Goal: Task Accomplishment & Management: Complete application form

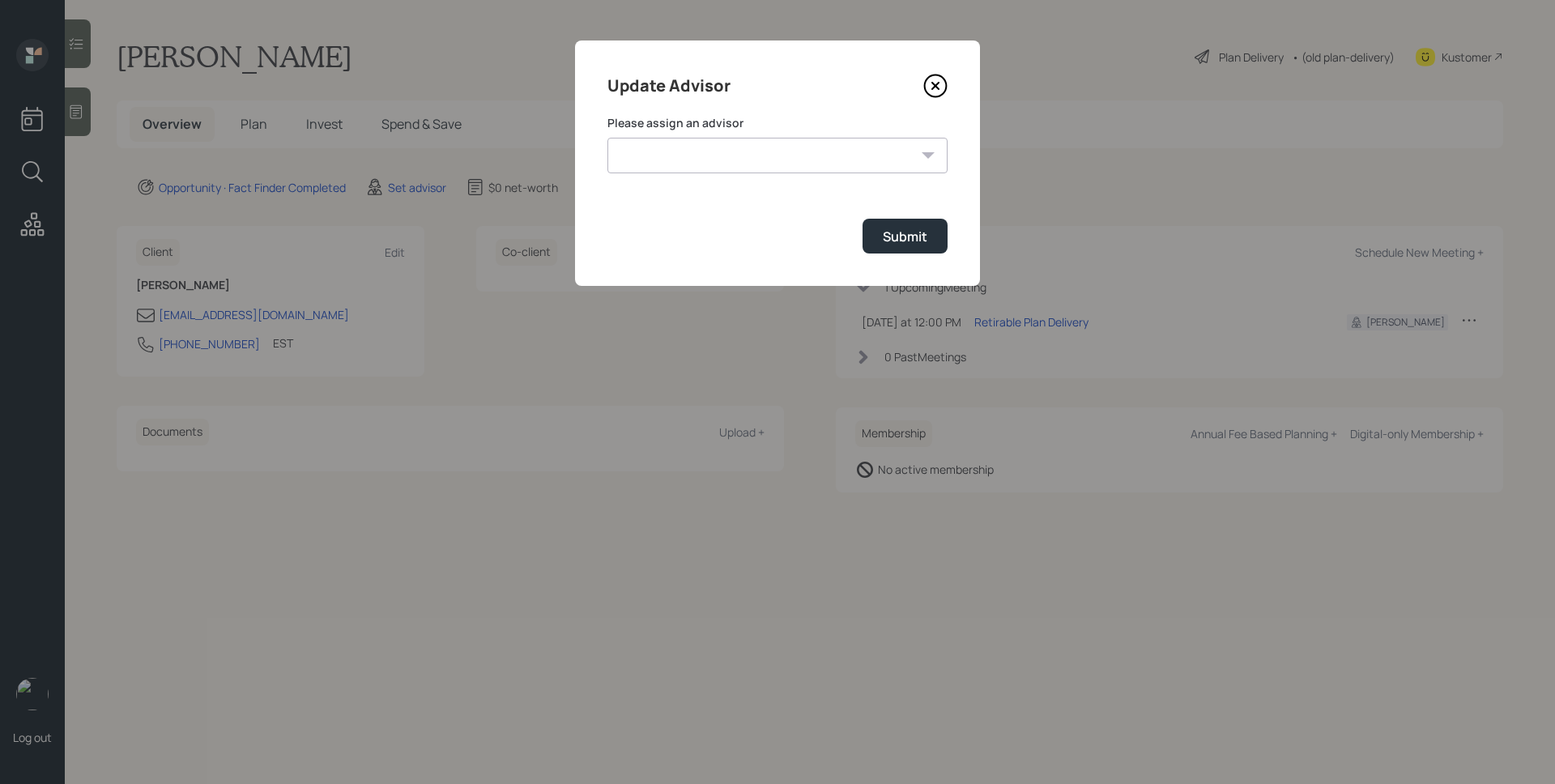
select select "d946c976-65aa-4529-ac9d-02c4f1114fc0"
click at [607, 138] on select "[PERSON_NAME] [PERSON_NAME] [PERSON_NAME] End [PERSON_NAME] [PERSON_NAME] [PERS…" at bounding box center [778, 155] width 340 height 36
click at [894, 241] on div "Submit" at bounding box center [905, 237] width 45 height 18
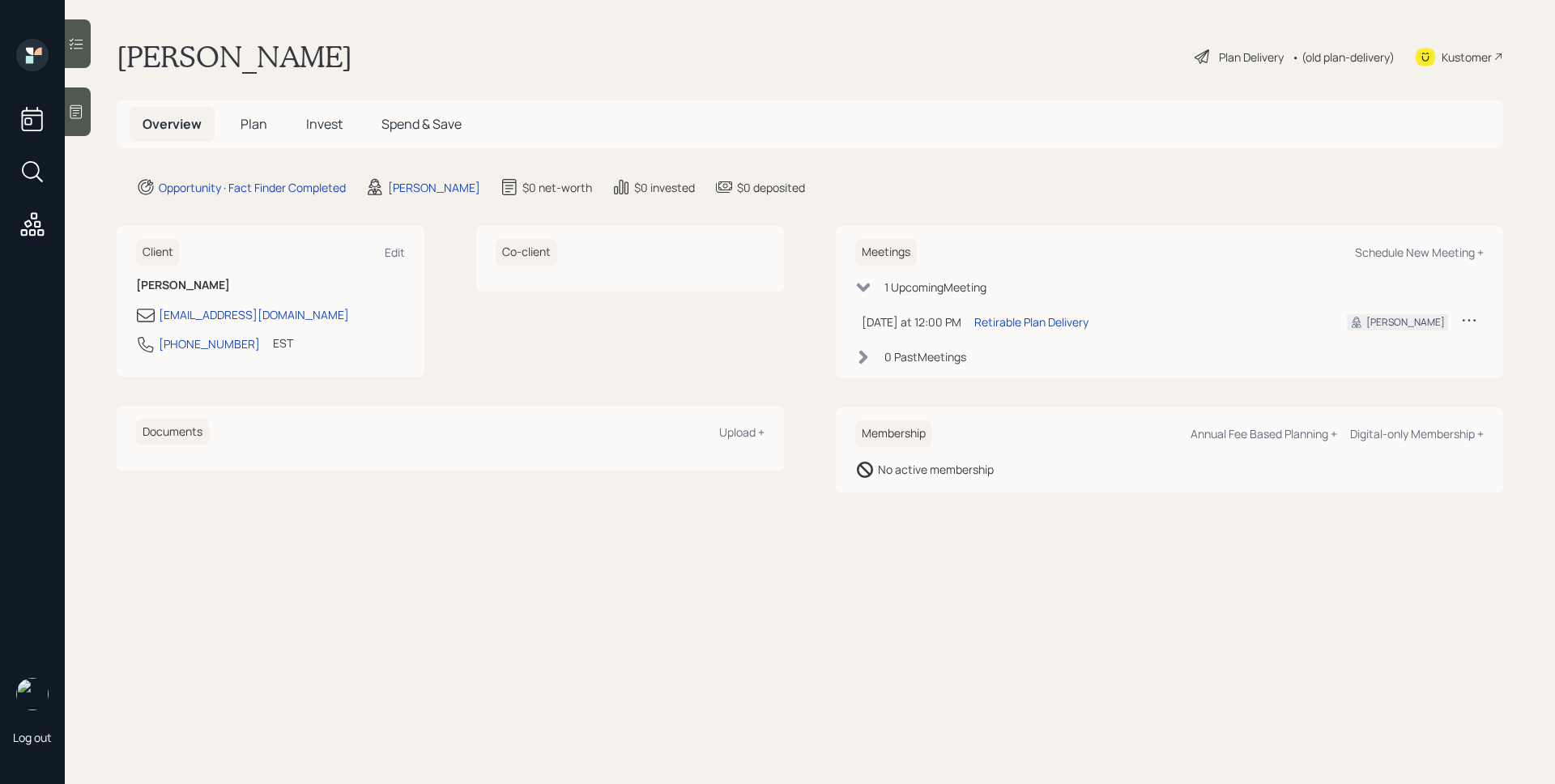
click at [84, 115] on icon at bounding box center [77, 112] width 16 height 16
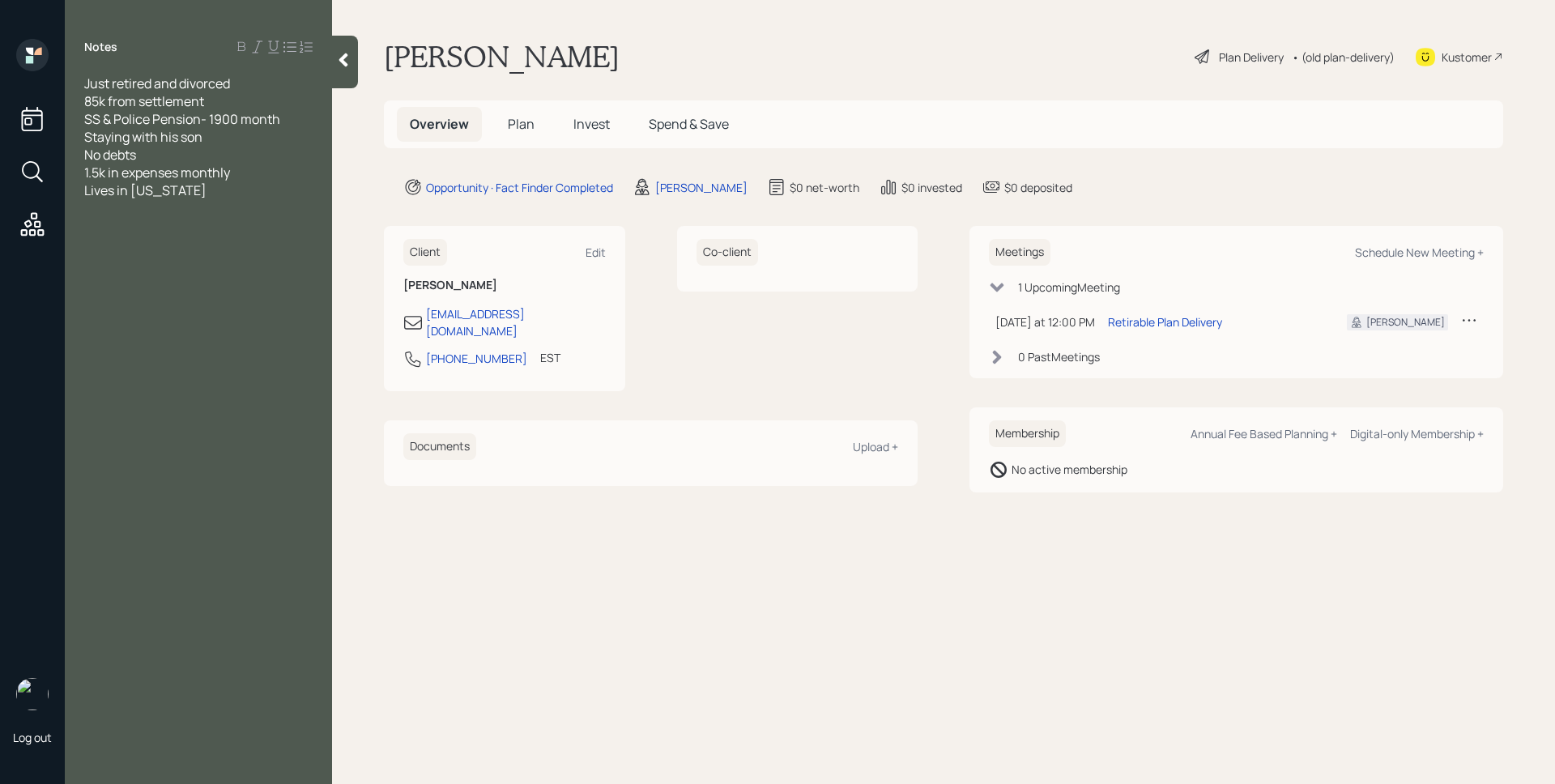
click at [532, 125] on span "Plan" at bounding box center [521, 124] width 27 height 18
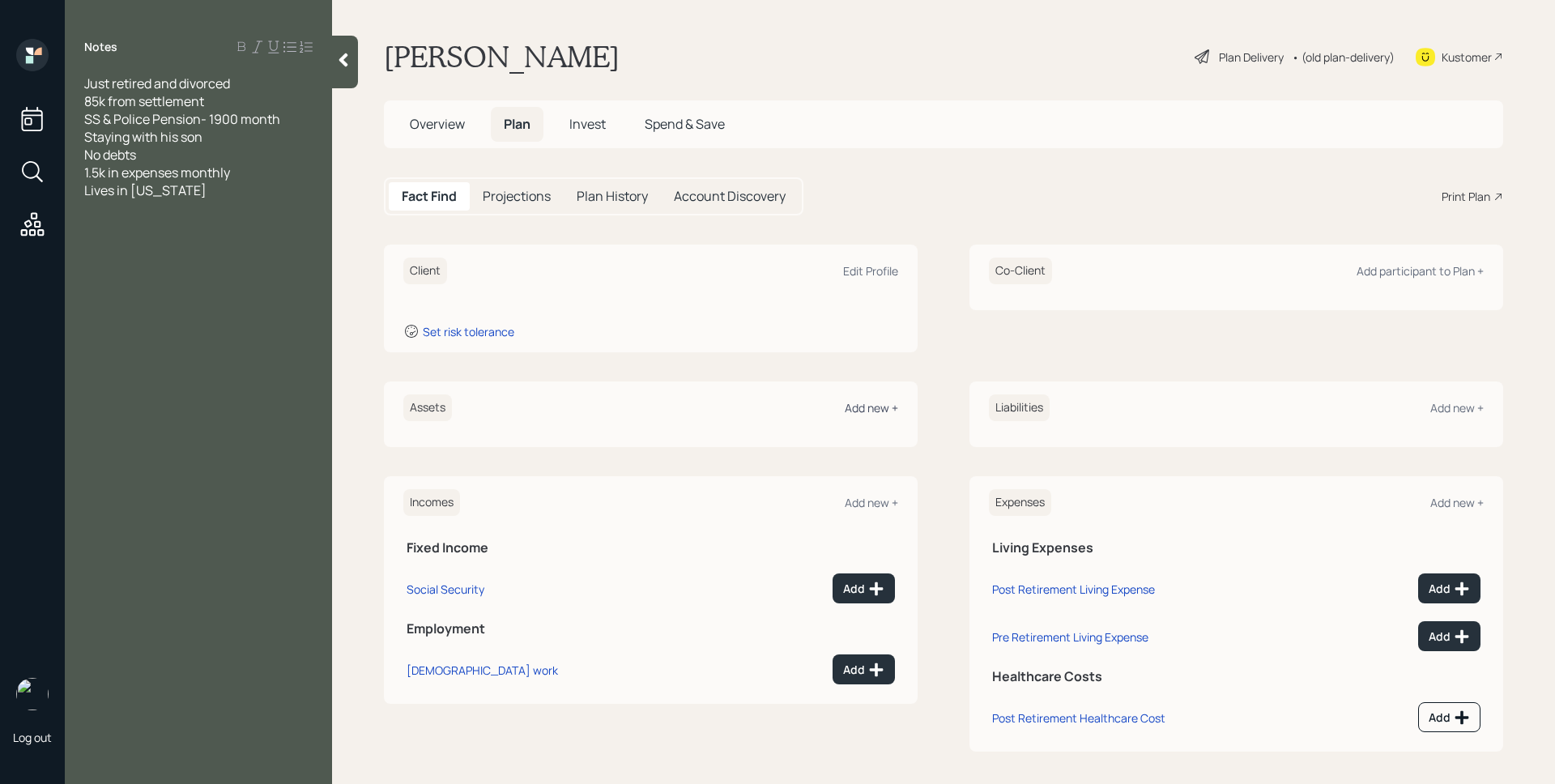
click at [868, 412] on div "Add new +" at bounding box center [872, 407] width 54 height 15
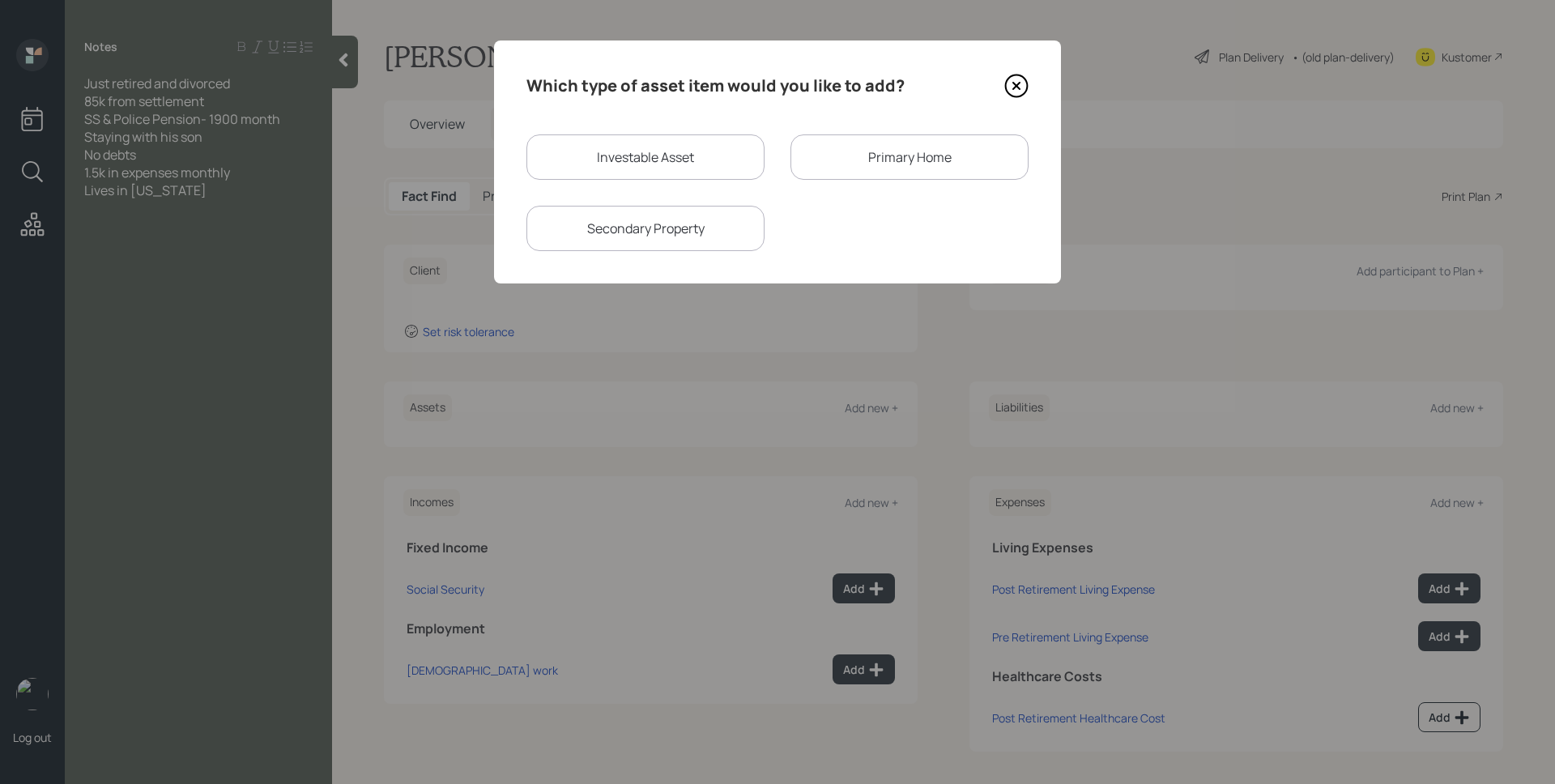
click at [707, 147] on div "Investable Asset" at bounding box center [646, 157] width 238 height 46
select select "taxable"
select select "balanced"
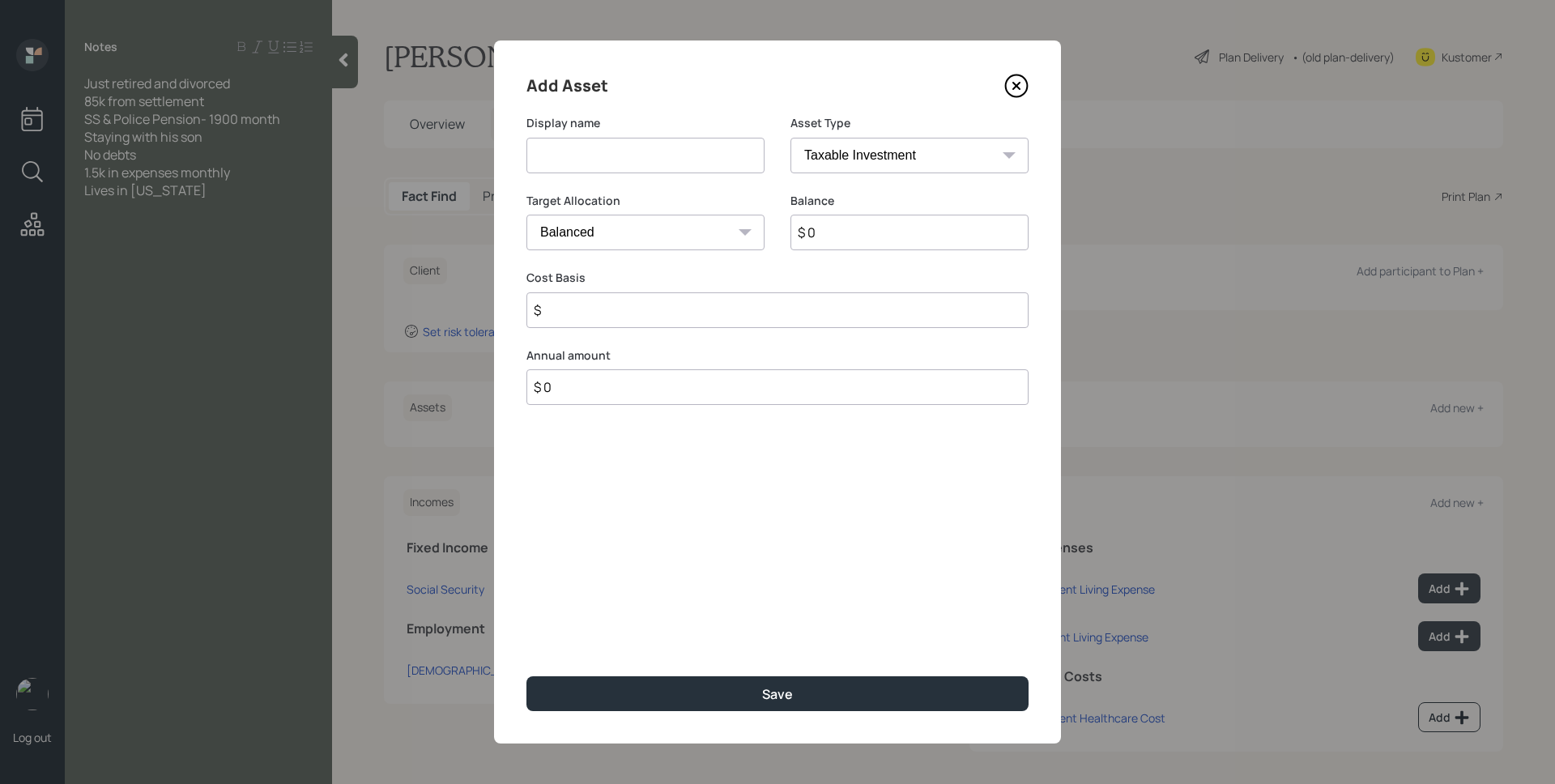
click at [704, 147] on input at bounding box center [646, 155] width 238 height 36
type input "Settlement"
click at [689, 211] on div "Target Allocation Cash Conservative Balanced Aggressive" at bounding box center [646, 222] width 238 height 59
click at [687, 226] on select "Cash Conservative Balanced Aggressive" at bounding box center [646, 233] width 238 height 36
select select "uninvested"
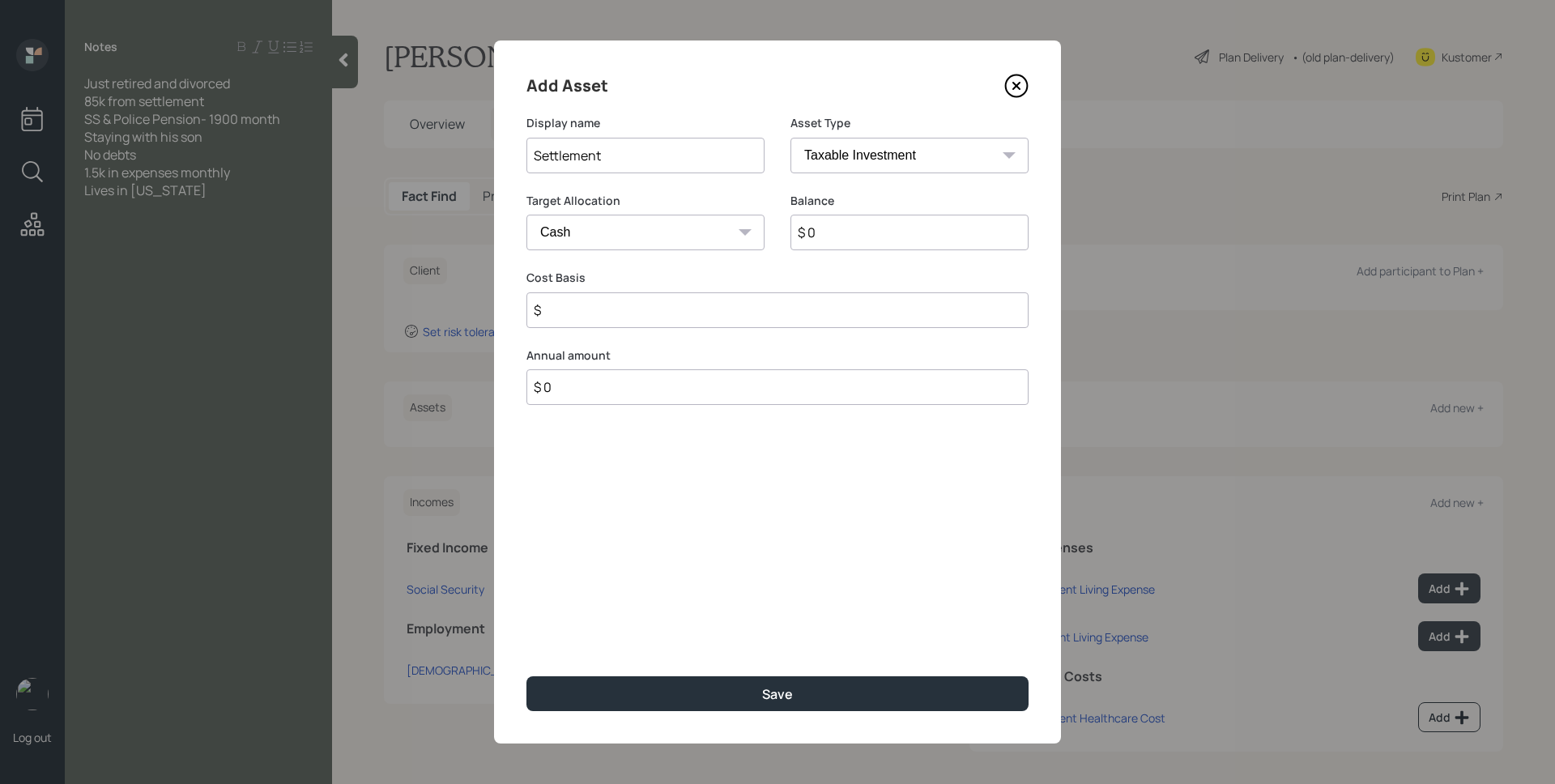
click at [527, 215] on select "Cash Conservative Balanced Aggressive" at bounding box center [646, 233] width 238 height 36
click at [864, 220] on input "$ 0" at bounding box center [909, 233] width 238 height 36
click at [867, 227] on input "$ 0" at bounding box center [909, 233] width 238 height 36
type input "$ 8"
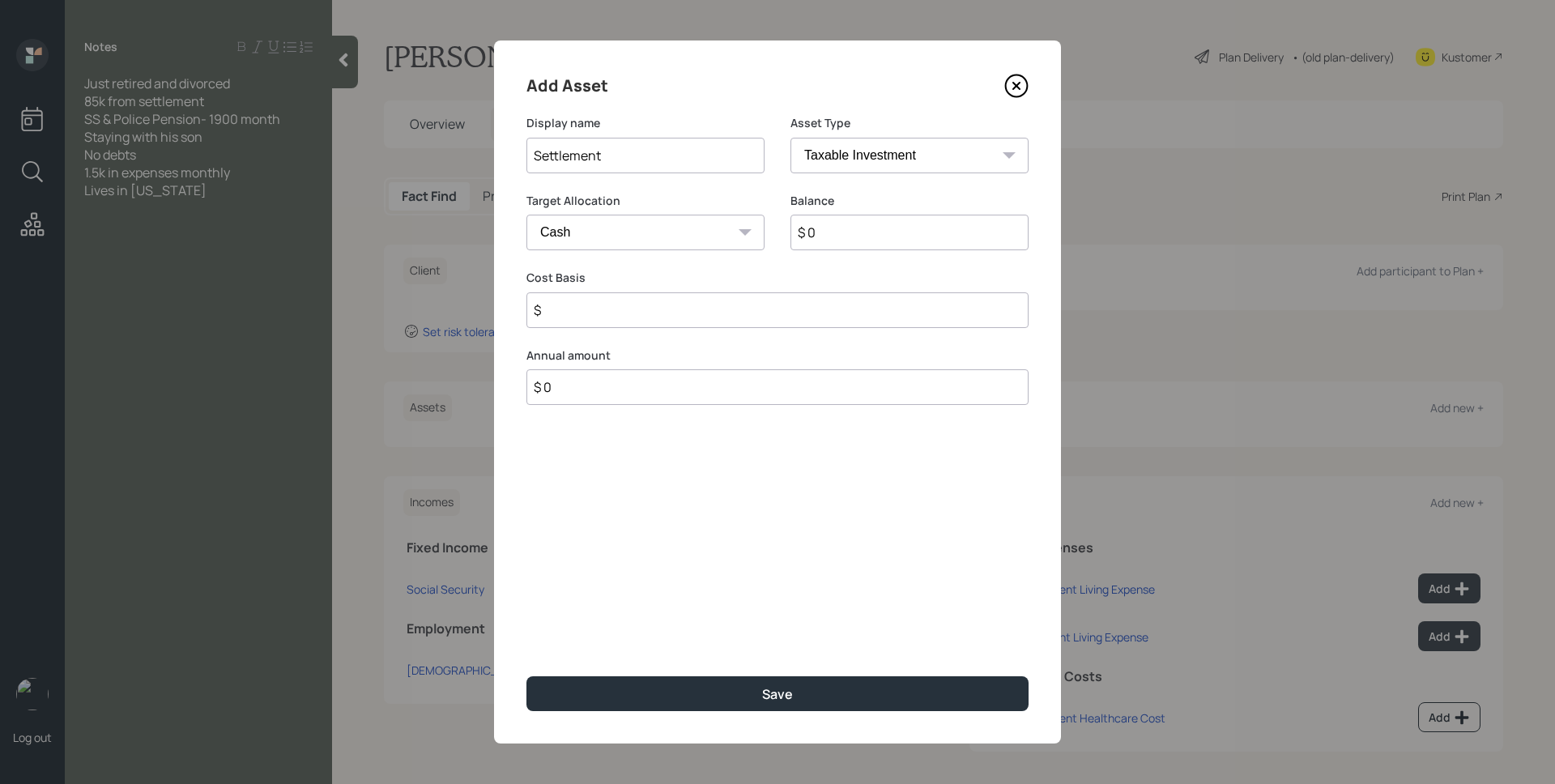
type input "$ 8"
type input "$ 85"
type input "$ 850"
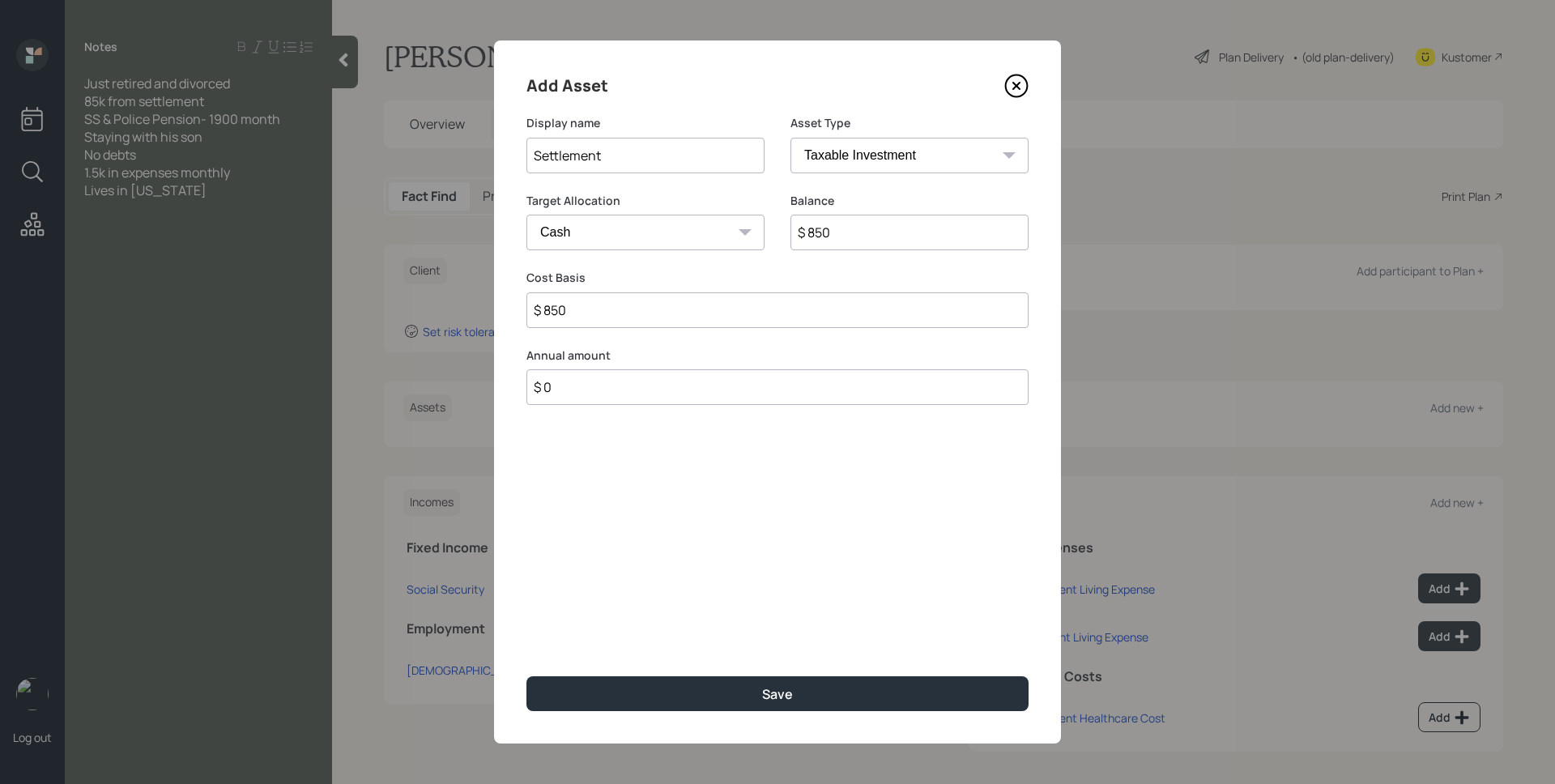
type input "$ 8,500"
type input "$ 85,000"
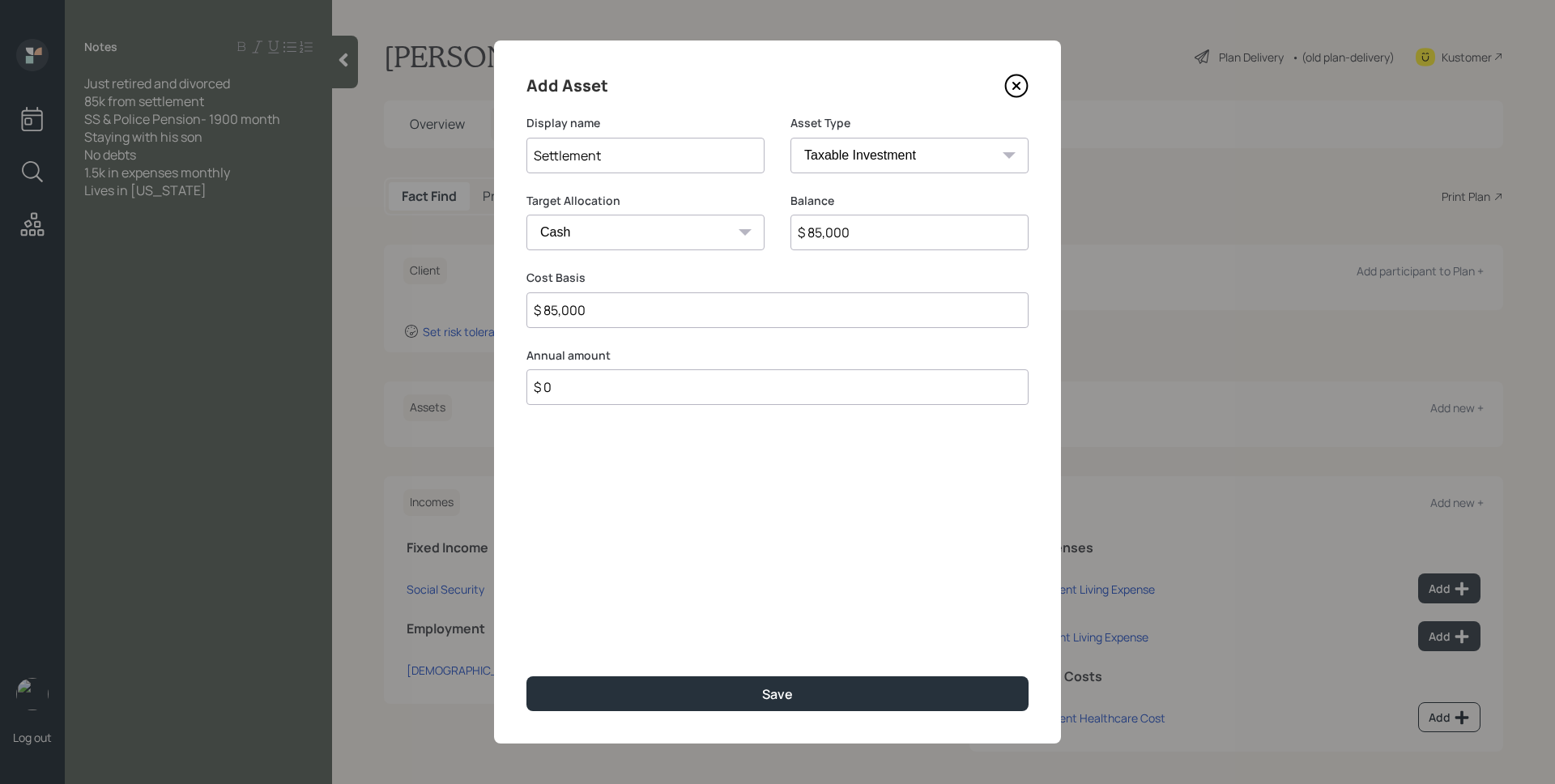
click at [527, 677] on button "Save" at bounding box center [778, 694] width 502 height 35
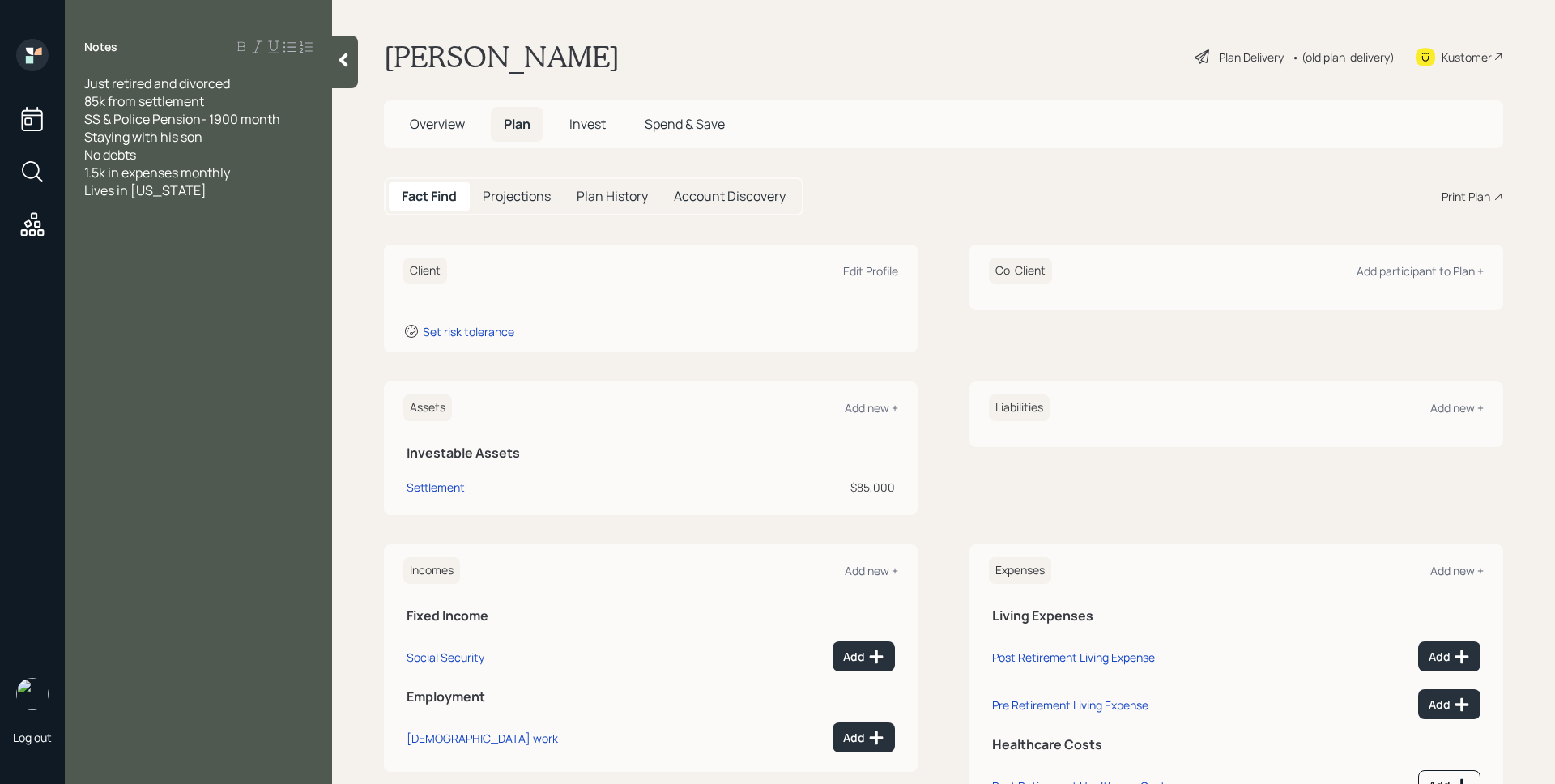
scroll to position [75, 0]
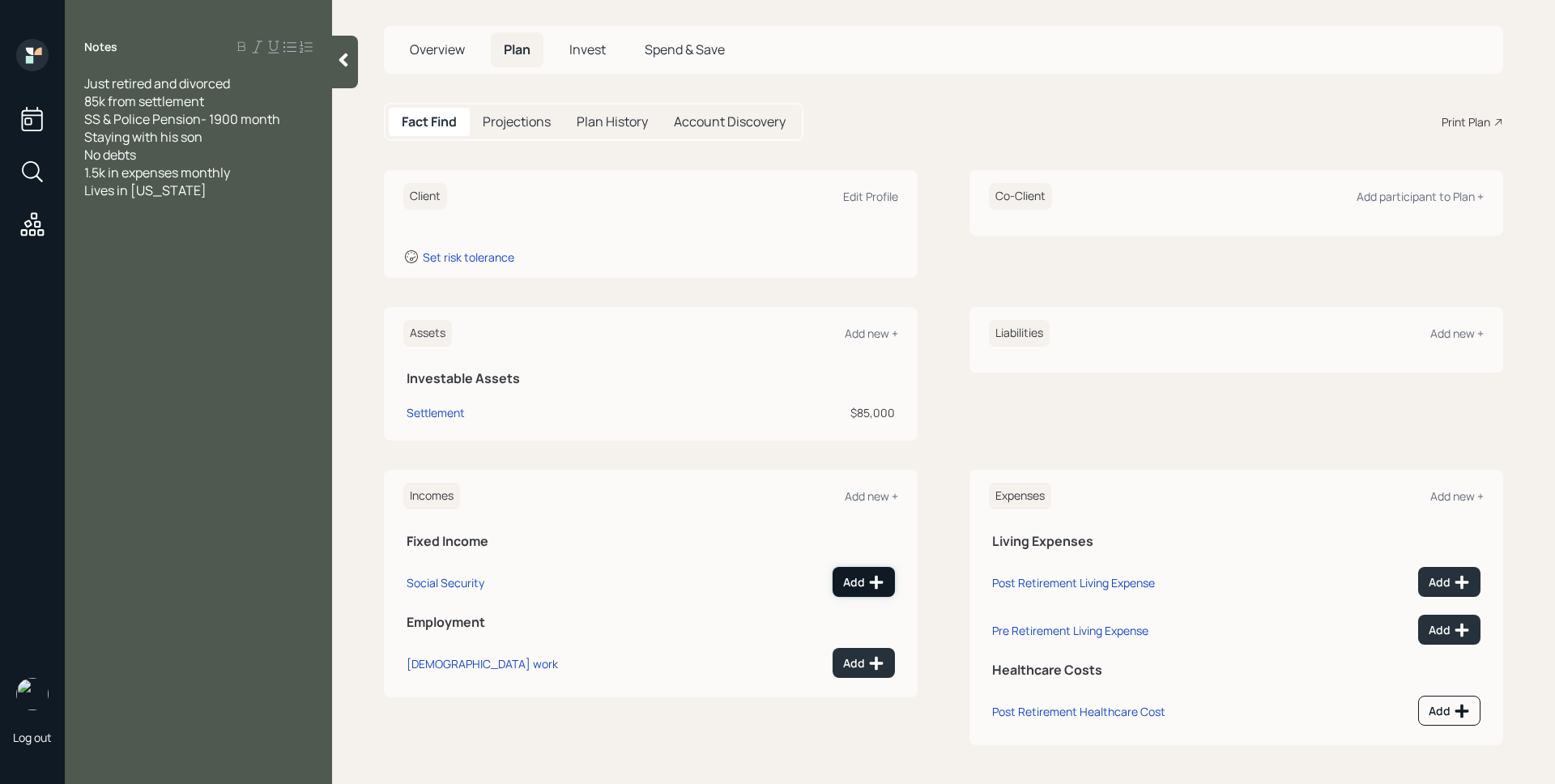
click at [869, 578] on icon at bounding box center [876, 581] width 14 height 14
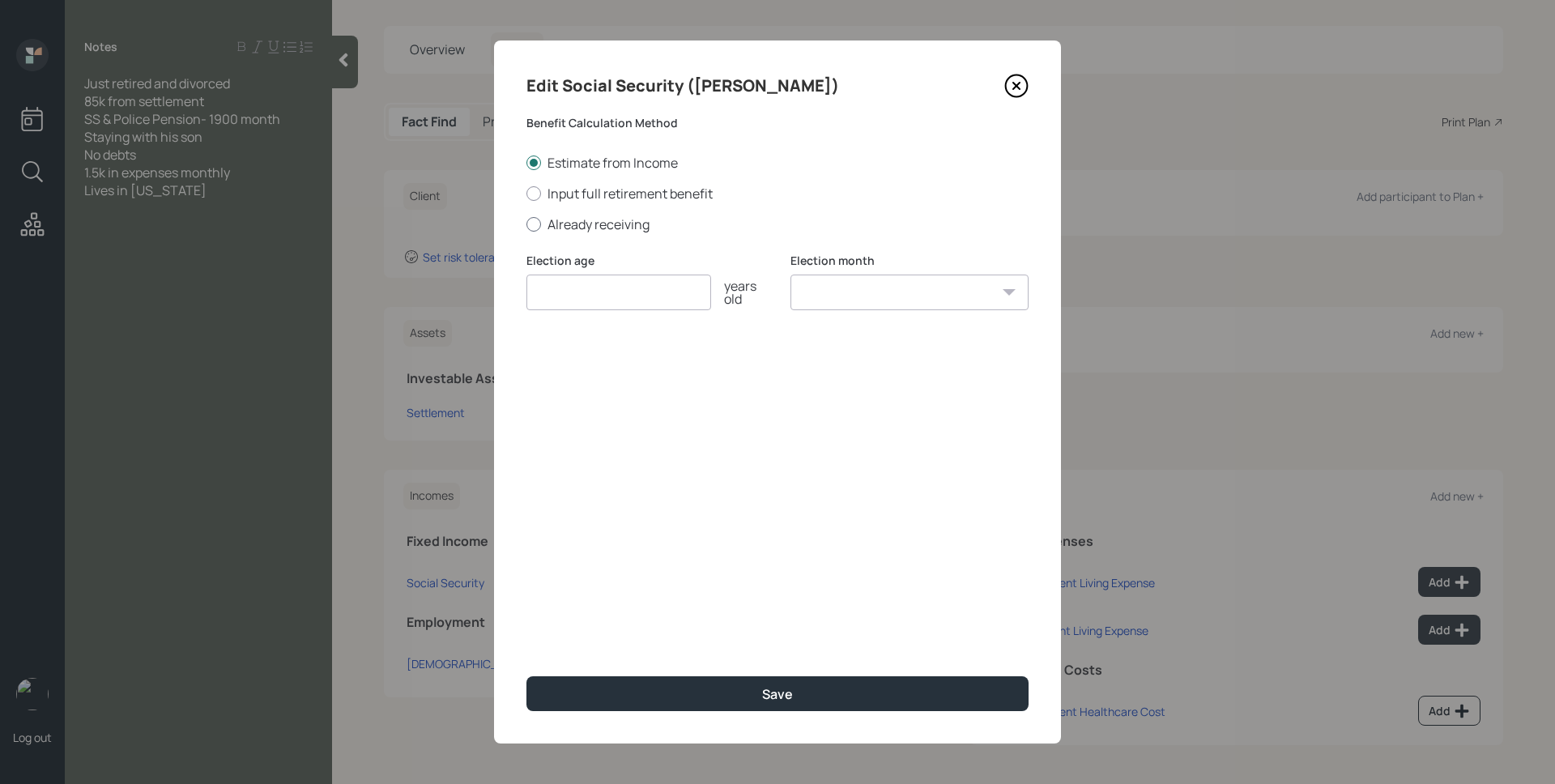
click at [601, 224] on label "Already receiving" at bounding box center [778, 225] width 502 height 18
click at [527, 224] on input "Already receiving" at bounding box center [526, 224] width 1 height 1
radio input "true"
click at [602, 289] on input "number" at bounding box center [619, 292] width 185 height 36
type input "62"
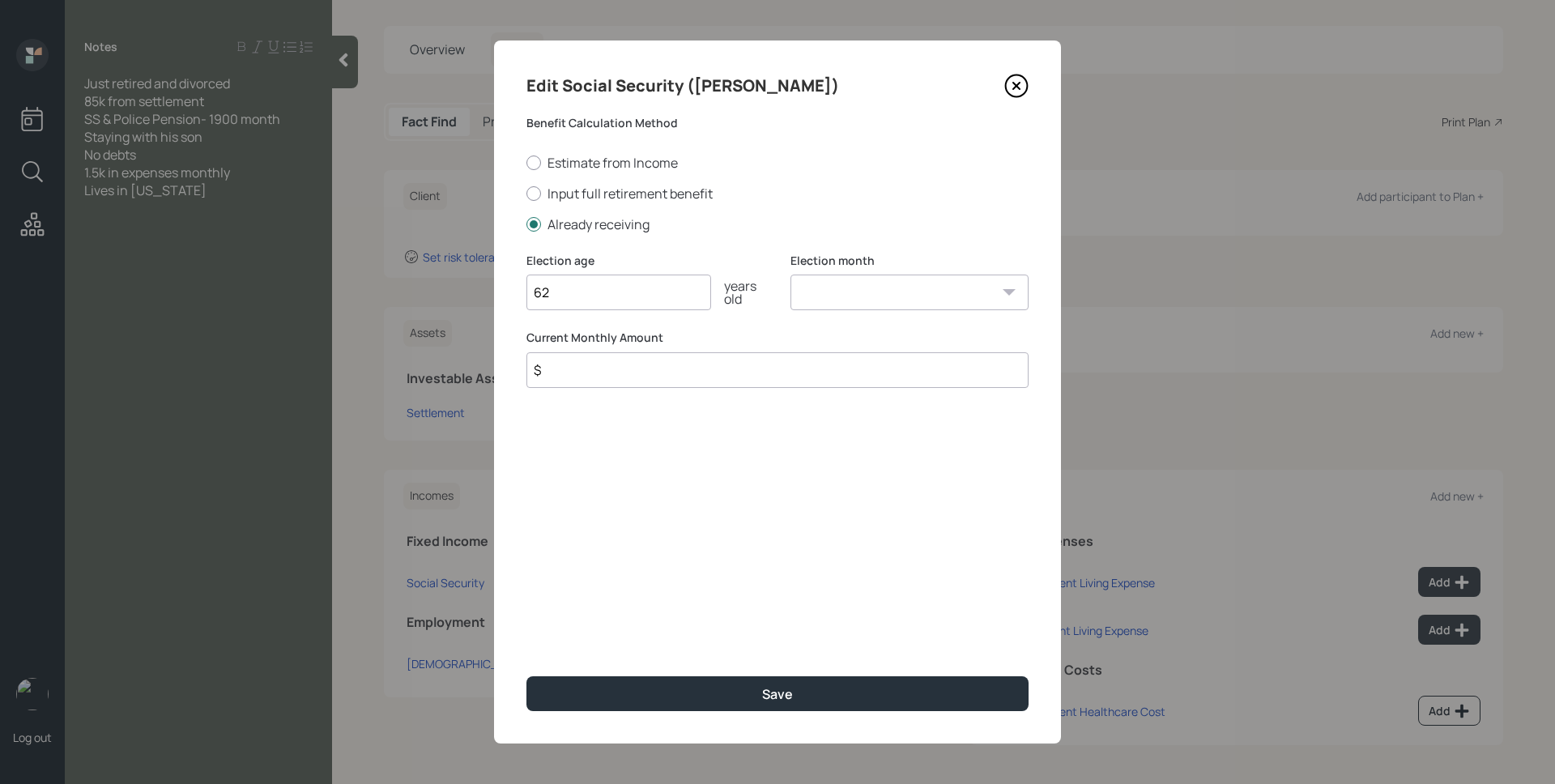
select select "1"
click at [791, 274] on select "January February March April May June July August September October November De…" at bounding box center [909, 292] width 238 height 36
type input "$ 950"
click at [527, 677] on button "Save" at bounding box center [778, 694] width 502 height 35
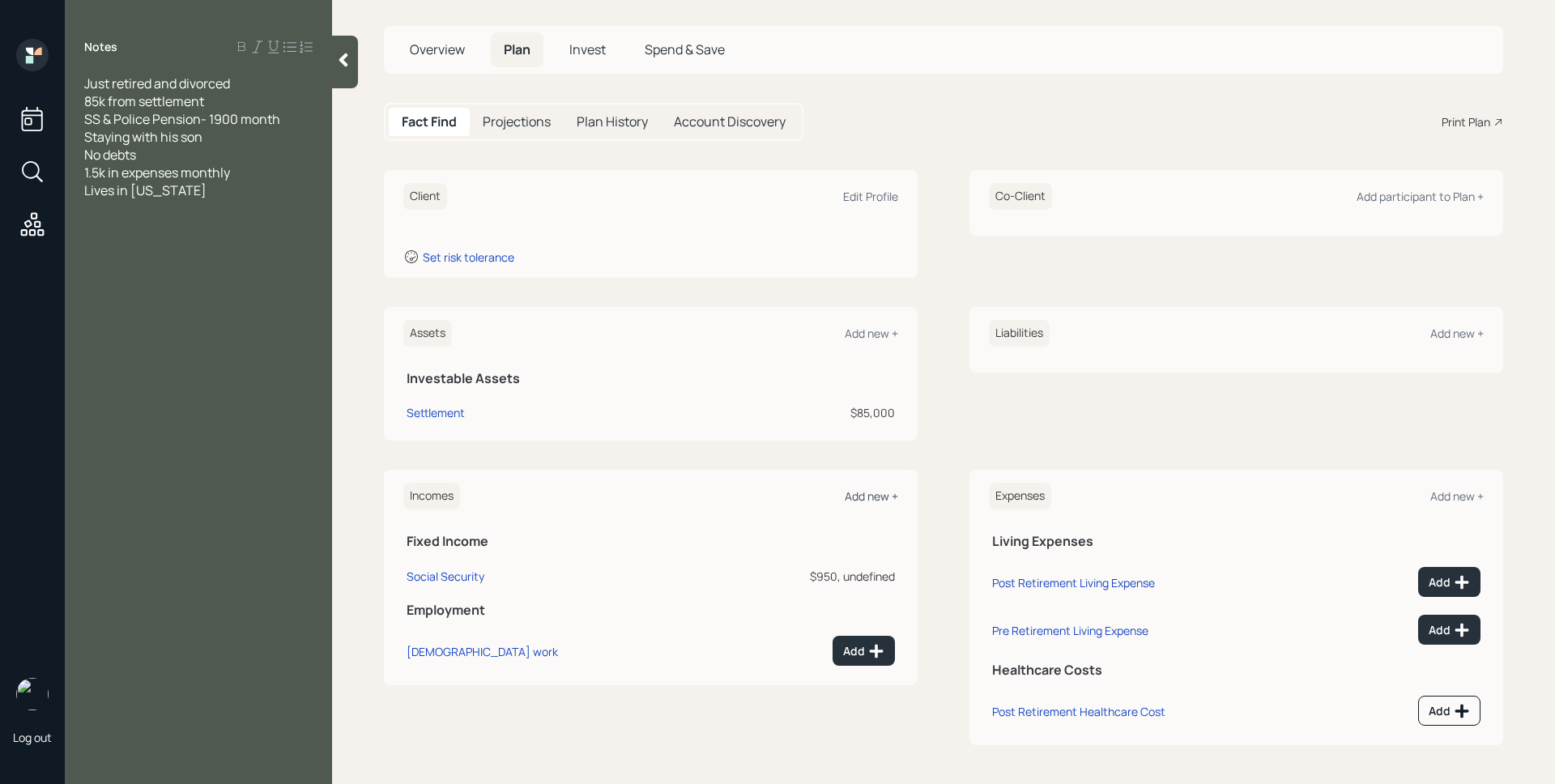
click at [871, 492] on div "Add new +" at bounding box center [872, 496] width 54 height 15
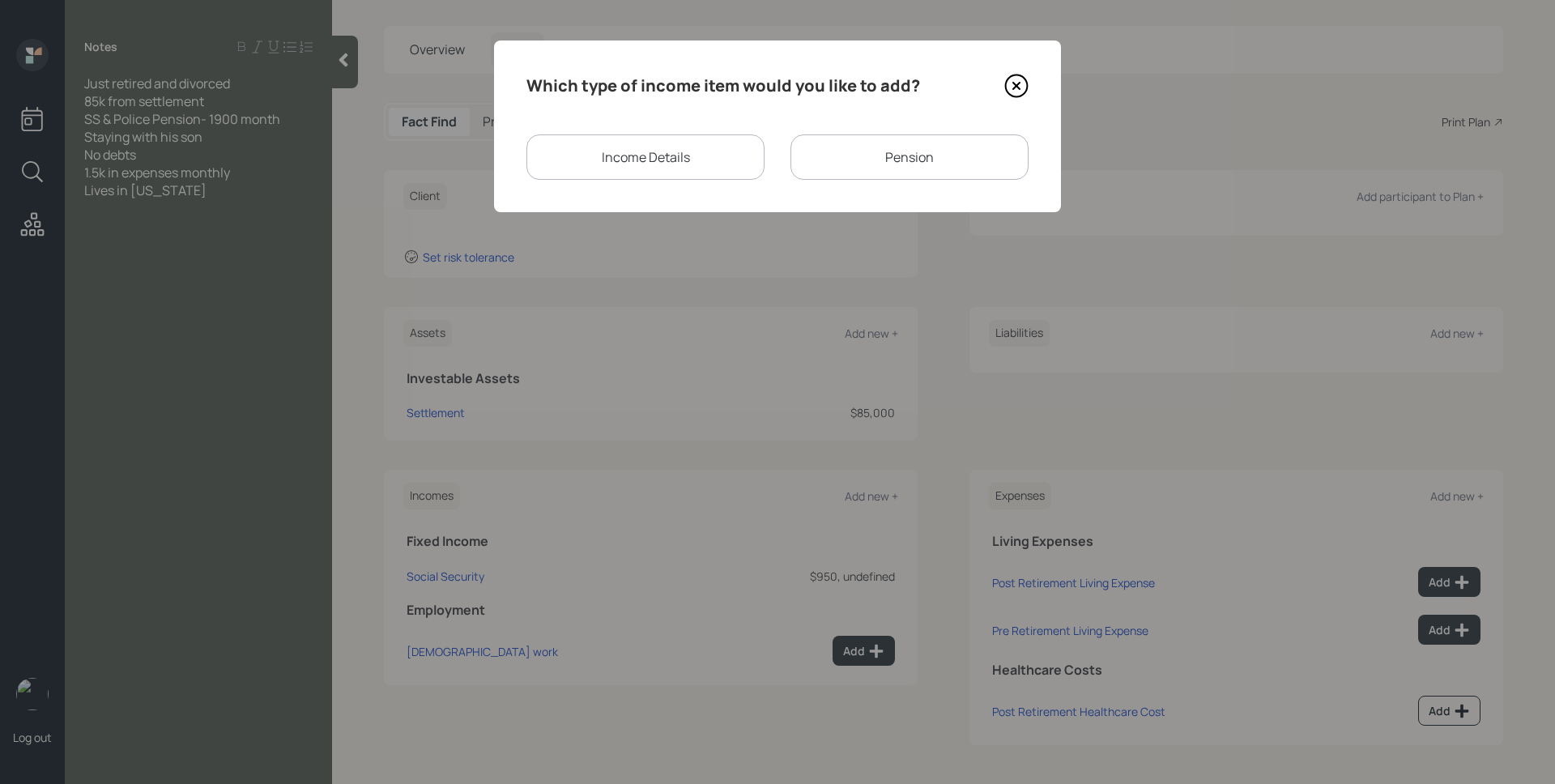
click at [883, 166] on div "Pension" at bounding box center [909, 157] width 238 height 46
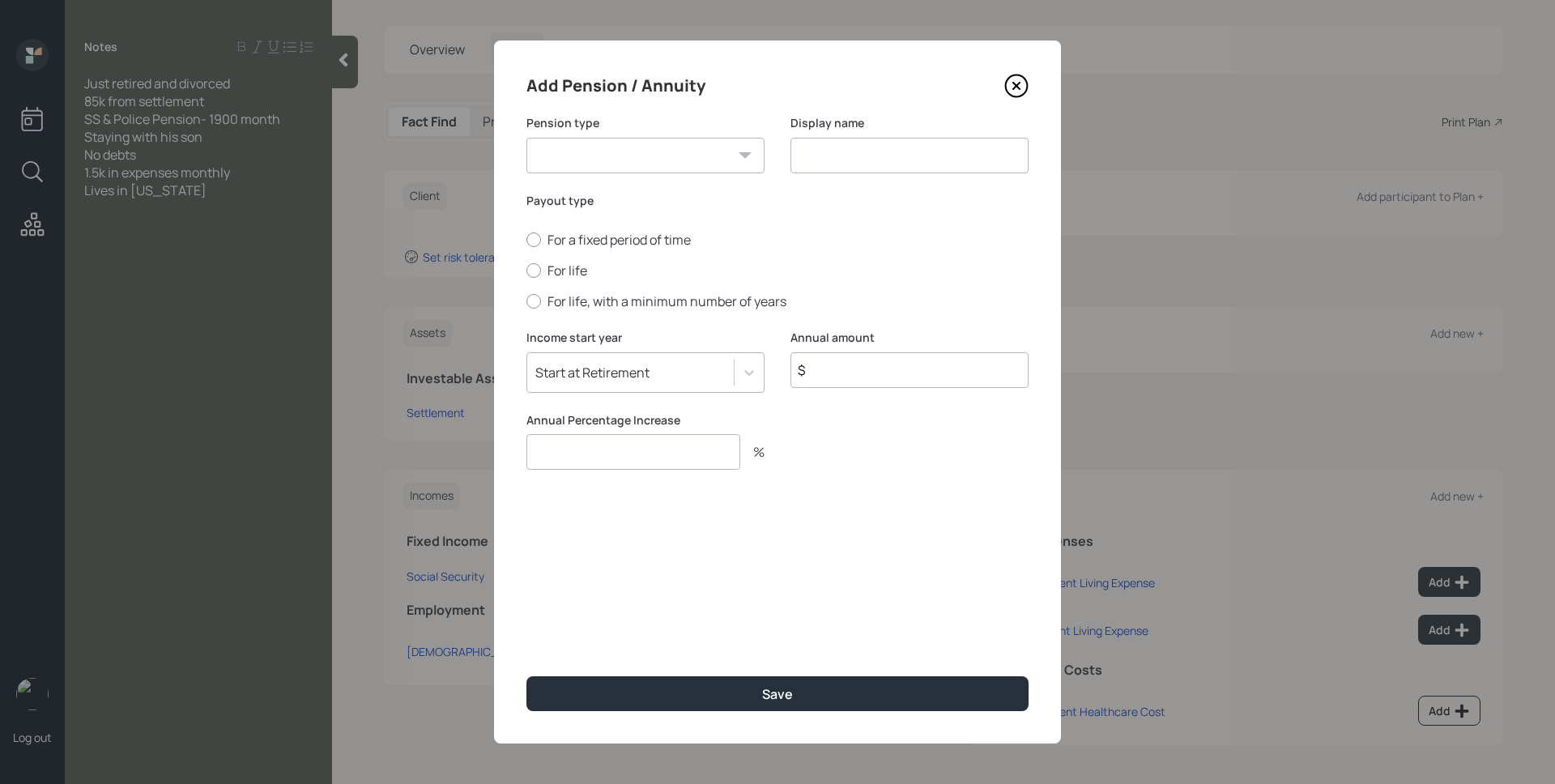
click at [653, 153] on select "Pension Annuity" at bounding box center [646, 155] width 238 height 36
select select "pension"
click at [527, 138] on select "Pension Annuity" at bounding box center [646, 155] width 238 height 36
click at [839, 166] on input at bounding box center [909, 155] width 238 height 36
type input "Police Pension"
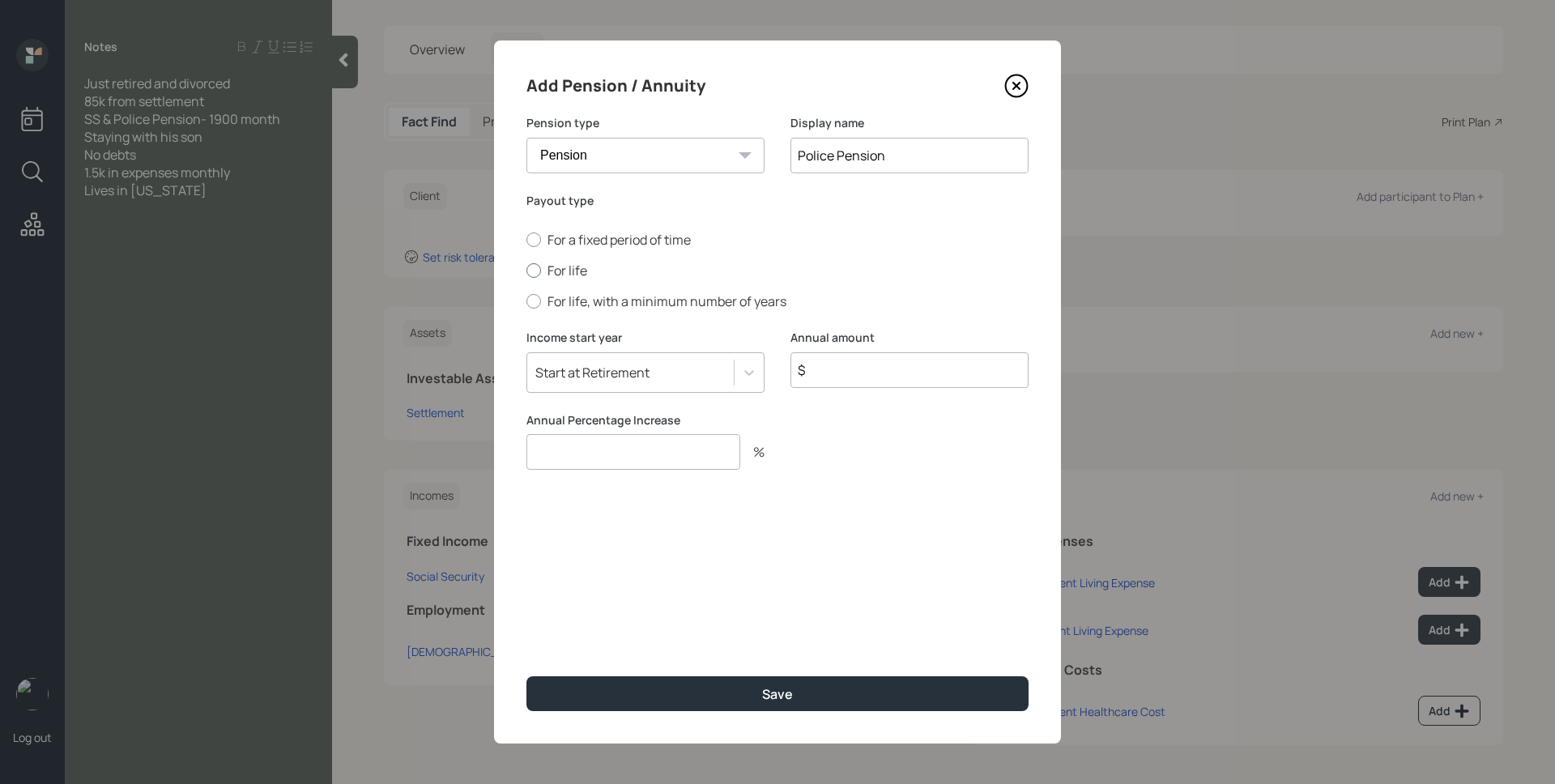
click at [570, 265] on label "For life" at bounding box center [778, 270] width 502 height 18
click at [527, 270] on input "For life" at bounding box center [526, 270] width 1 height 1
radio input "true"
click at [844, 372] on input "$" at bounding box center [909, 370] width 238 height 36
type input "$ 9,400"
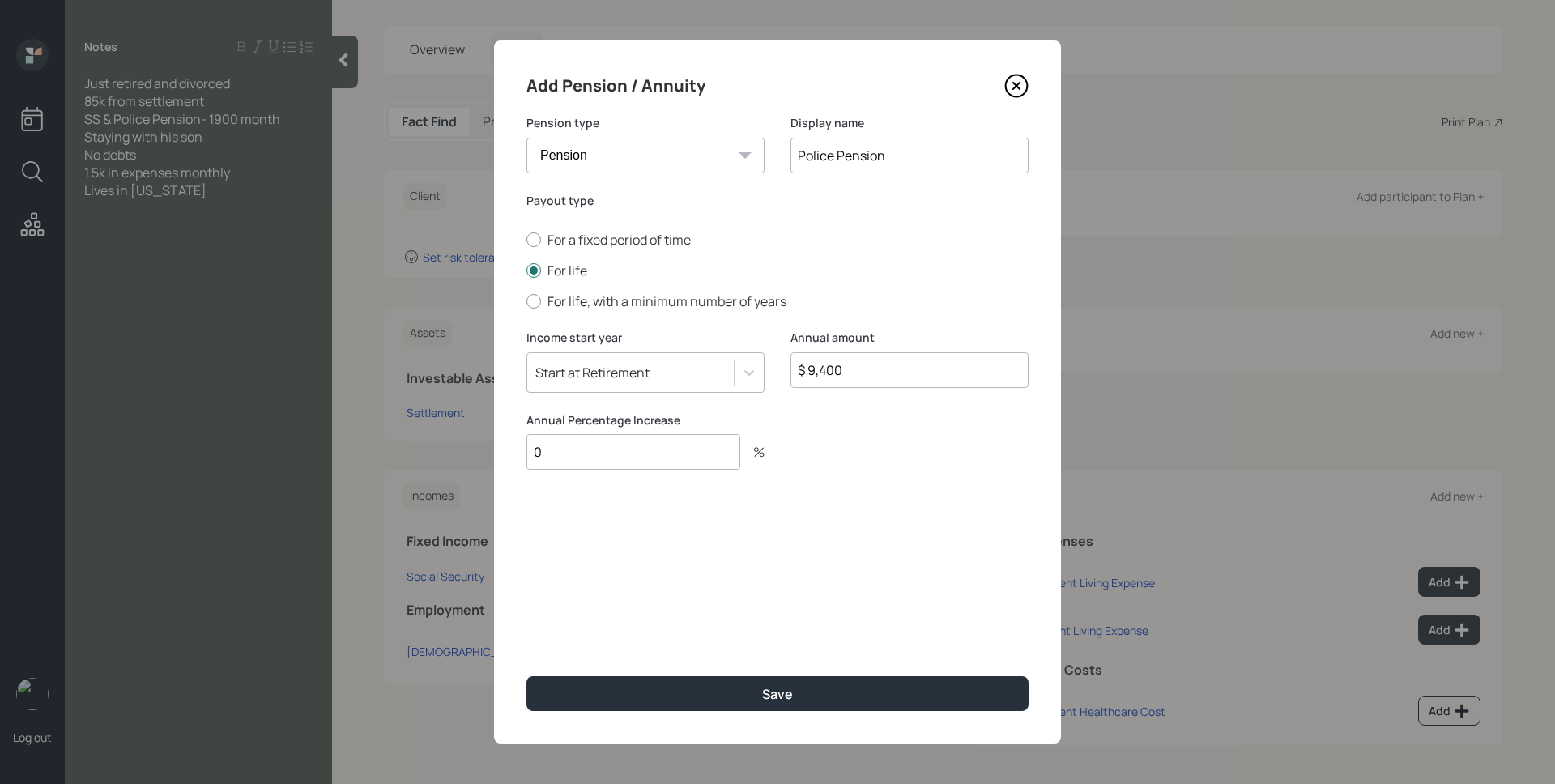
type input "0"
click at [856, 357] on input "$ 9,400" at bounding box center [909, 370] width 238 height 36
click at [856, 358] on input "$ 9,400" at bounding box center [909, 370] width 238 height 36
click at [857, 358] on input "$ 9,400" at bounding box center [909, 370] width 238 height 36
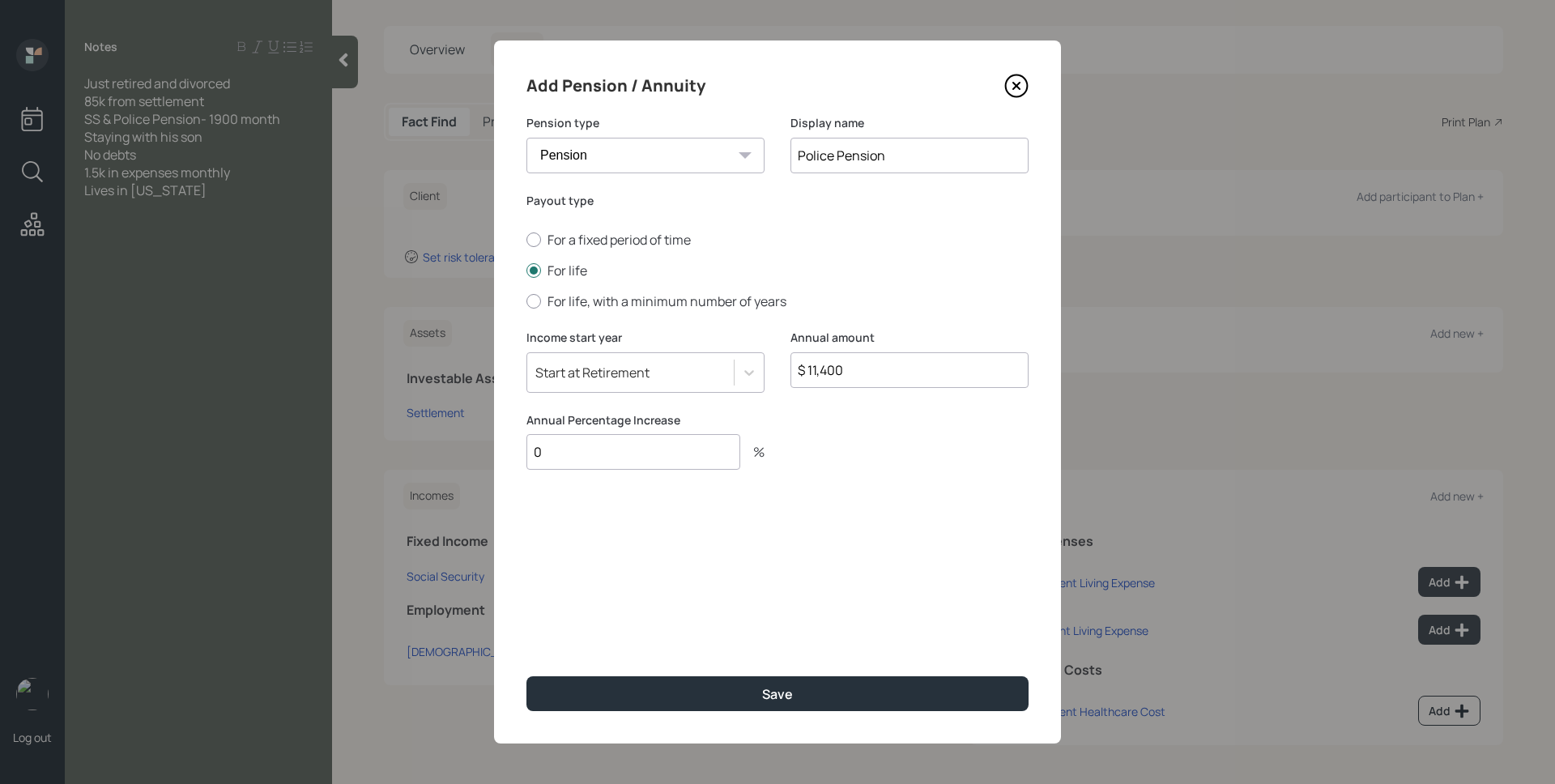
type input "$ 11,400"
click at [527, 677] on button "Save" at bounding box center [778, 694] width 502 height 35
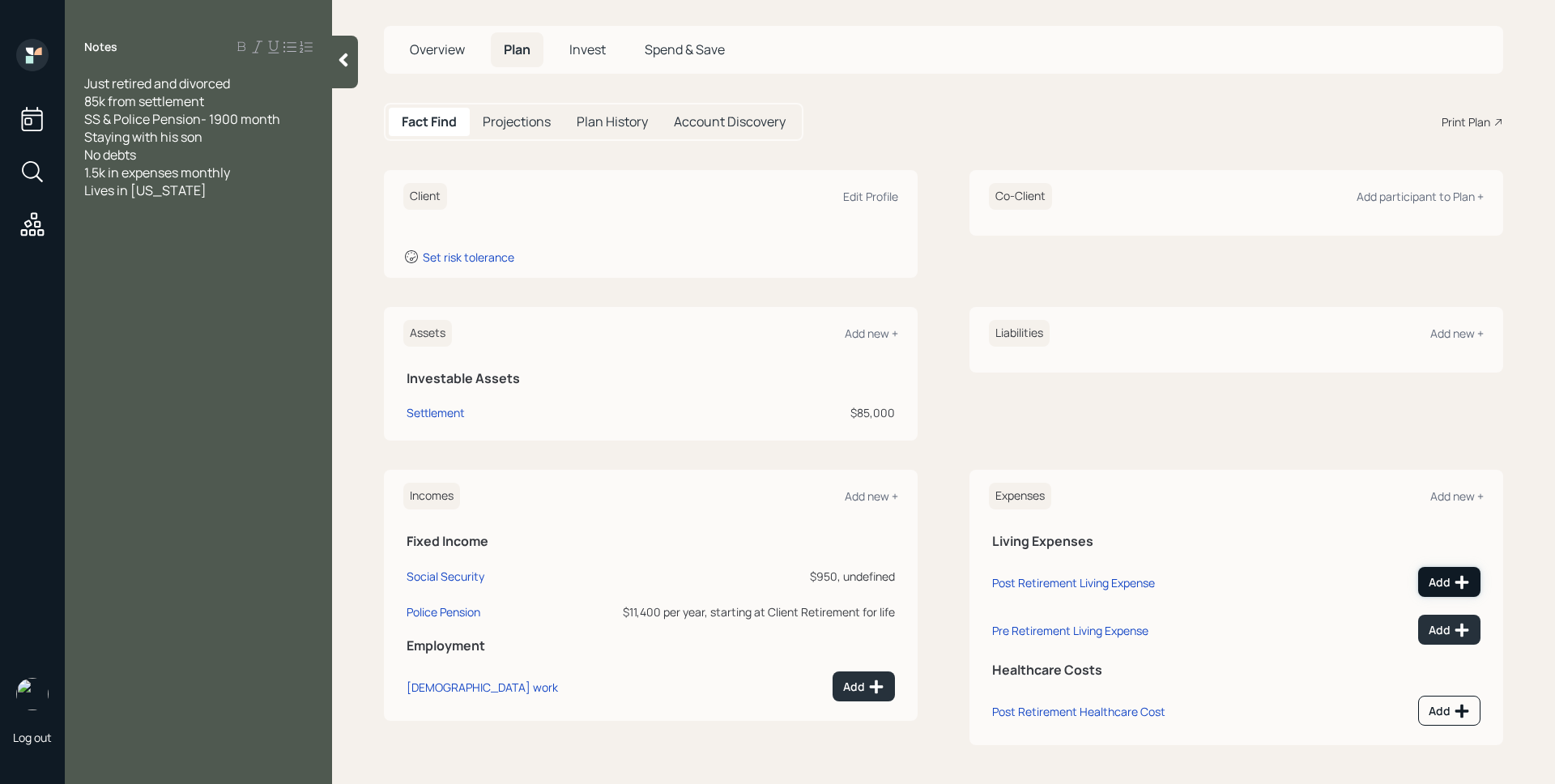
click at [1436, 581] on div "Add" at bounding box center [1449, 582] width 42 height 16
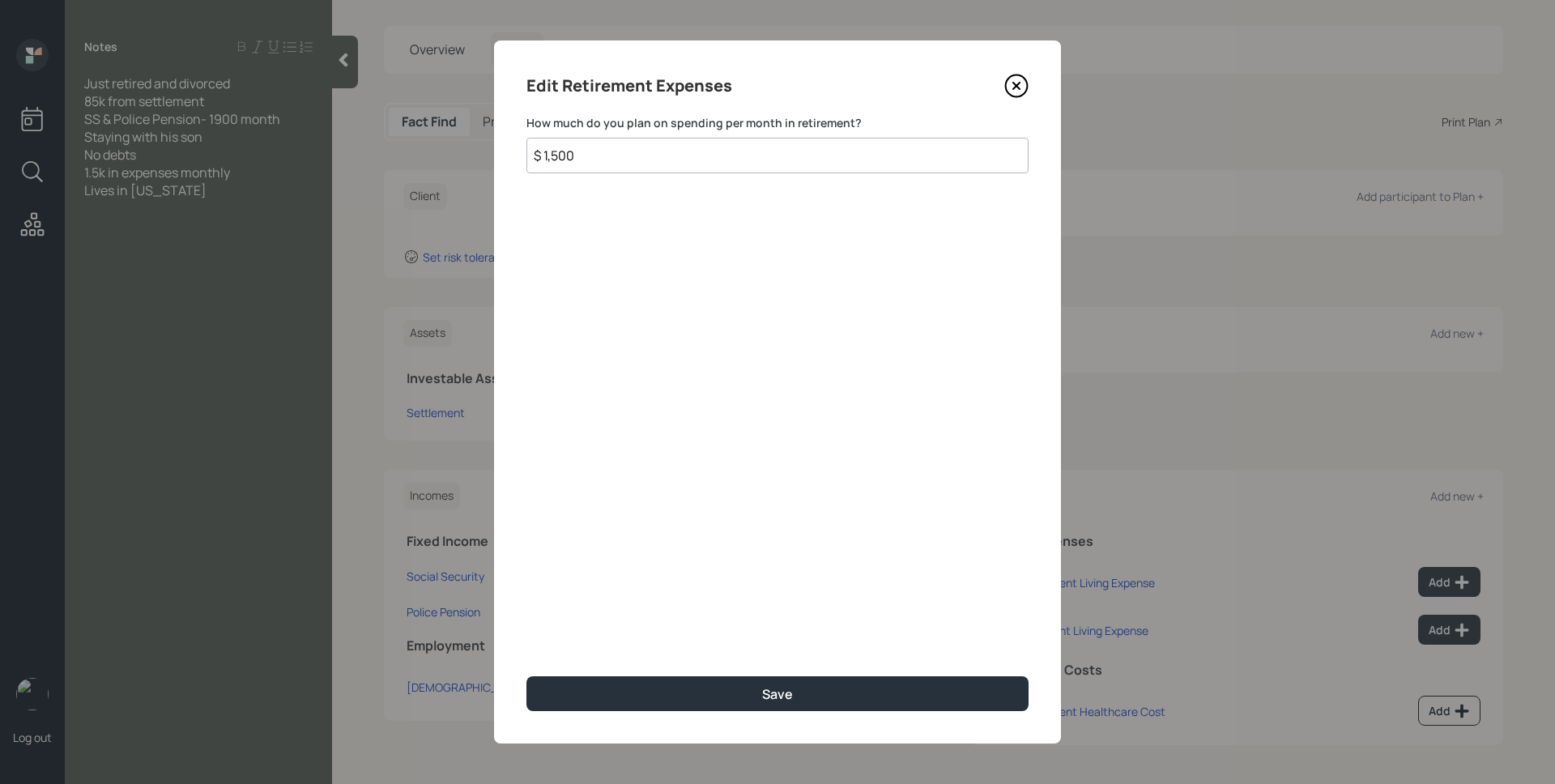
type input "$ 1,500"
click at [527, 677] on button "Save" at bounding box center [778, 694] width 502 height 35
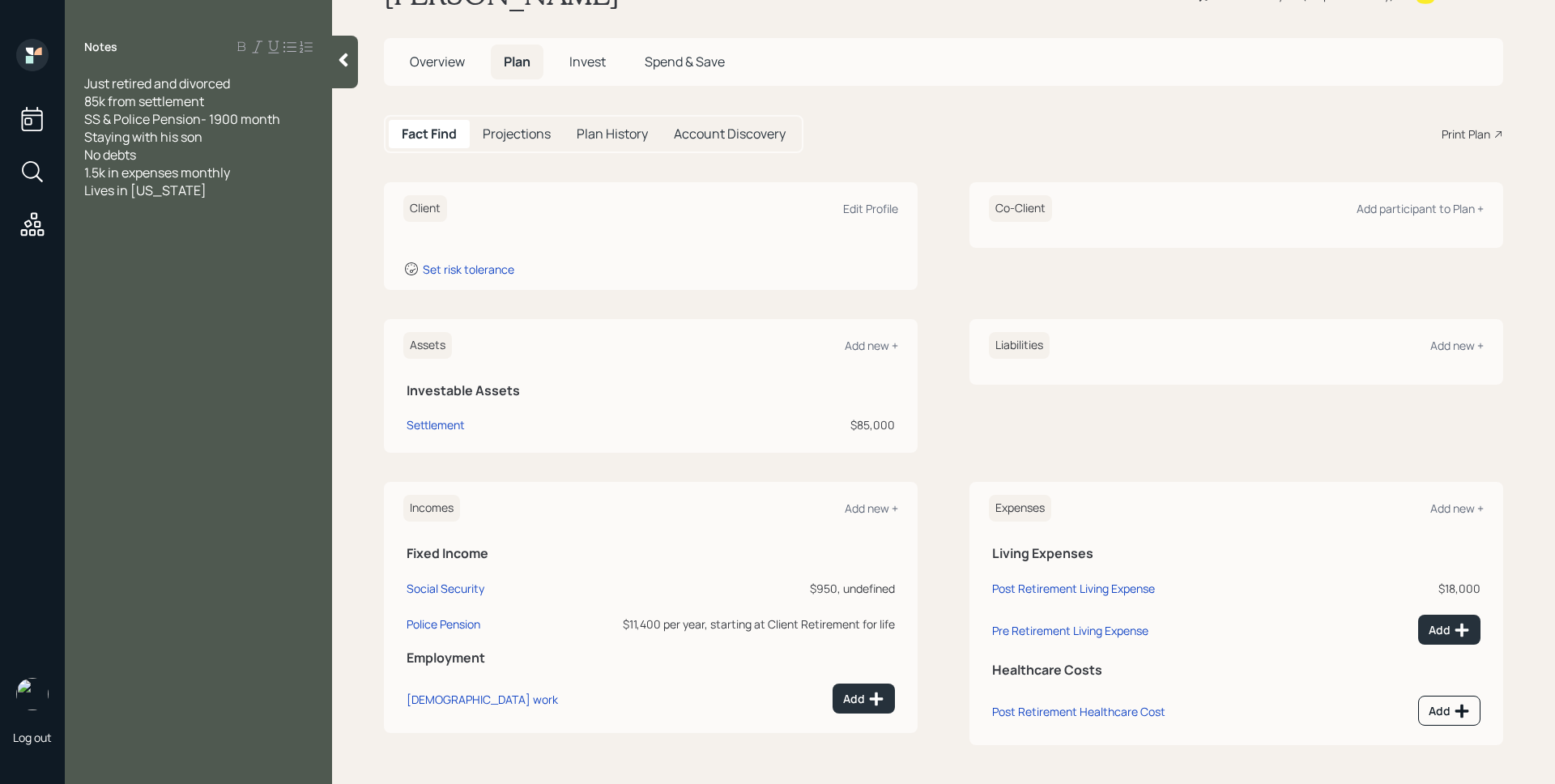
scroll to position [63, 0]
